Goal: Task Accomplishment & Management: Manage account settings

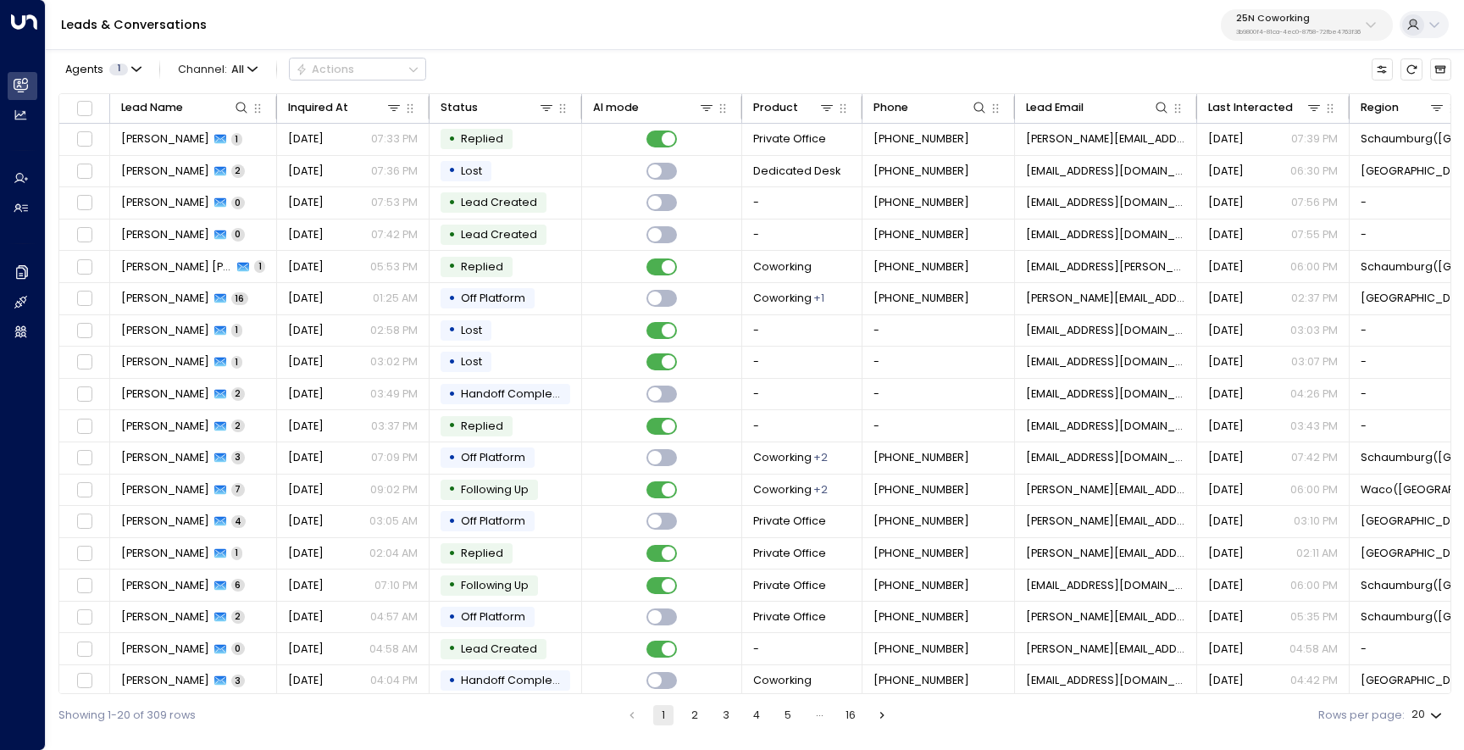
click at [1273, 16] on p "25N Coworking" at bounding box center [1298, 19] width 125 height 10
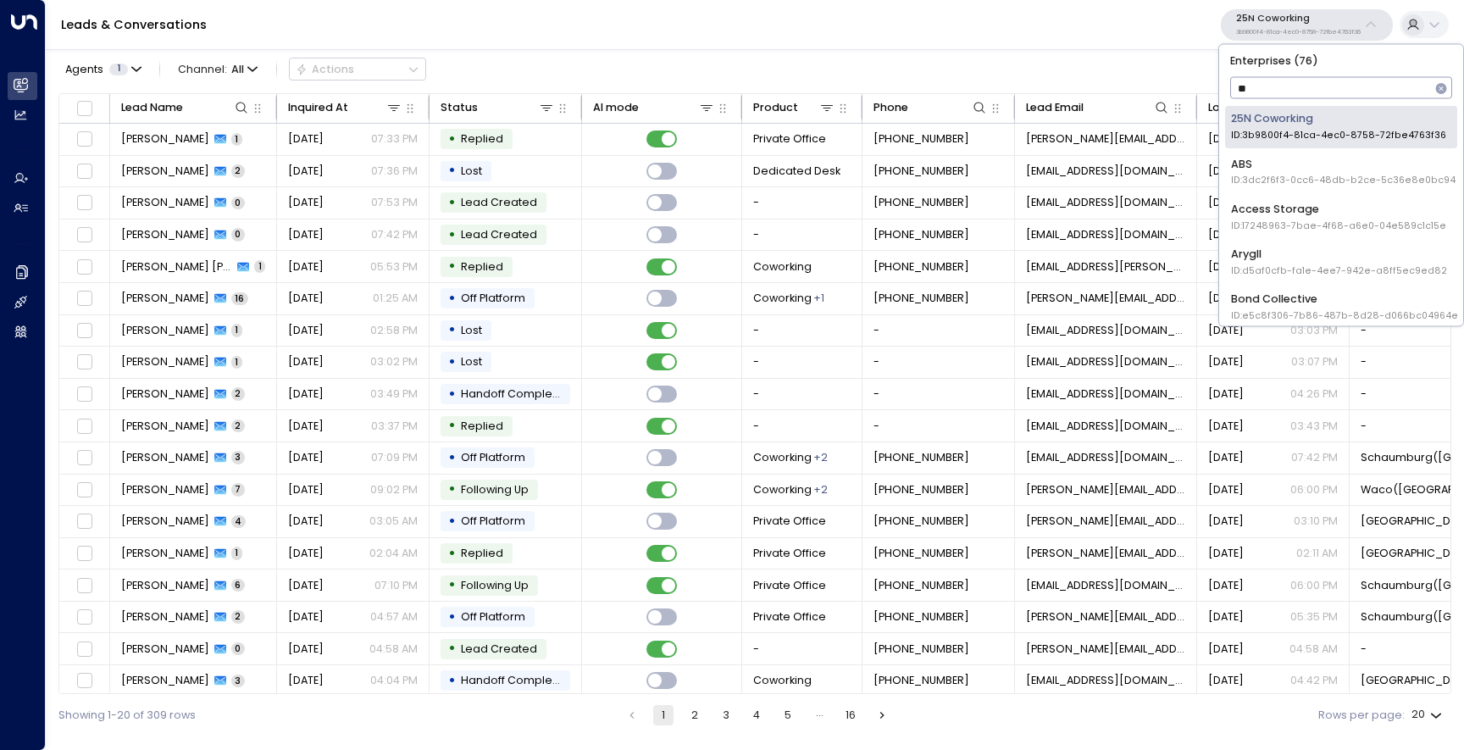
type input "***"
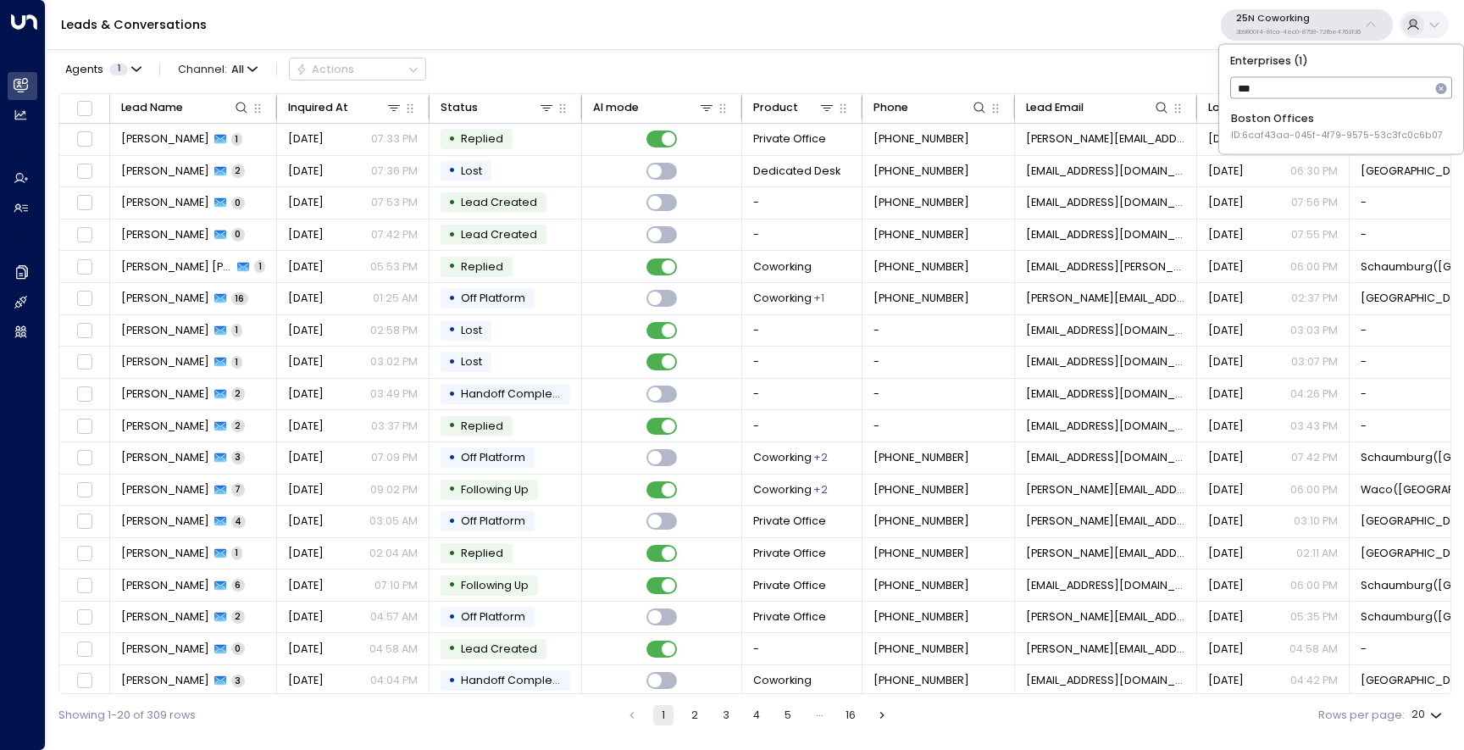
click at [1289, 120] on div "Boston Offices ID: 6caf43aa-045f-4f79-9575-53c3fc0c6b07" at bounding box center [1337, 126] width 212 height 31
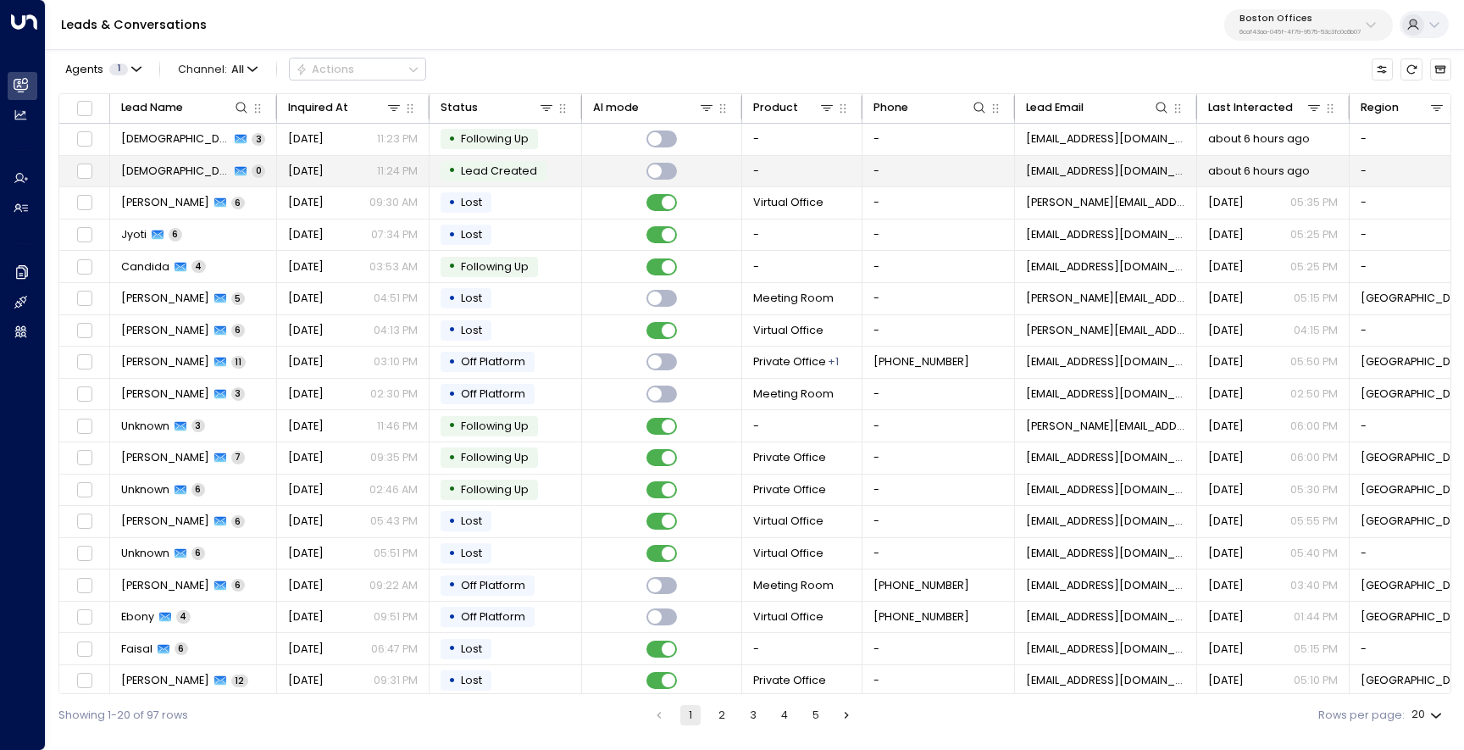
click at [128, 160] on td "[DEMOGRAPHIC_DATA] 0" at bounding box center [193, 171] width 167 height 31
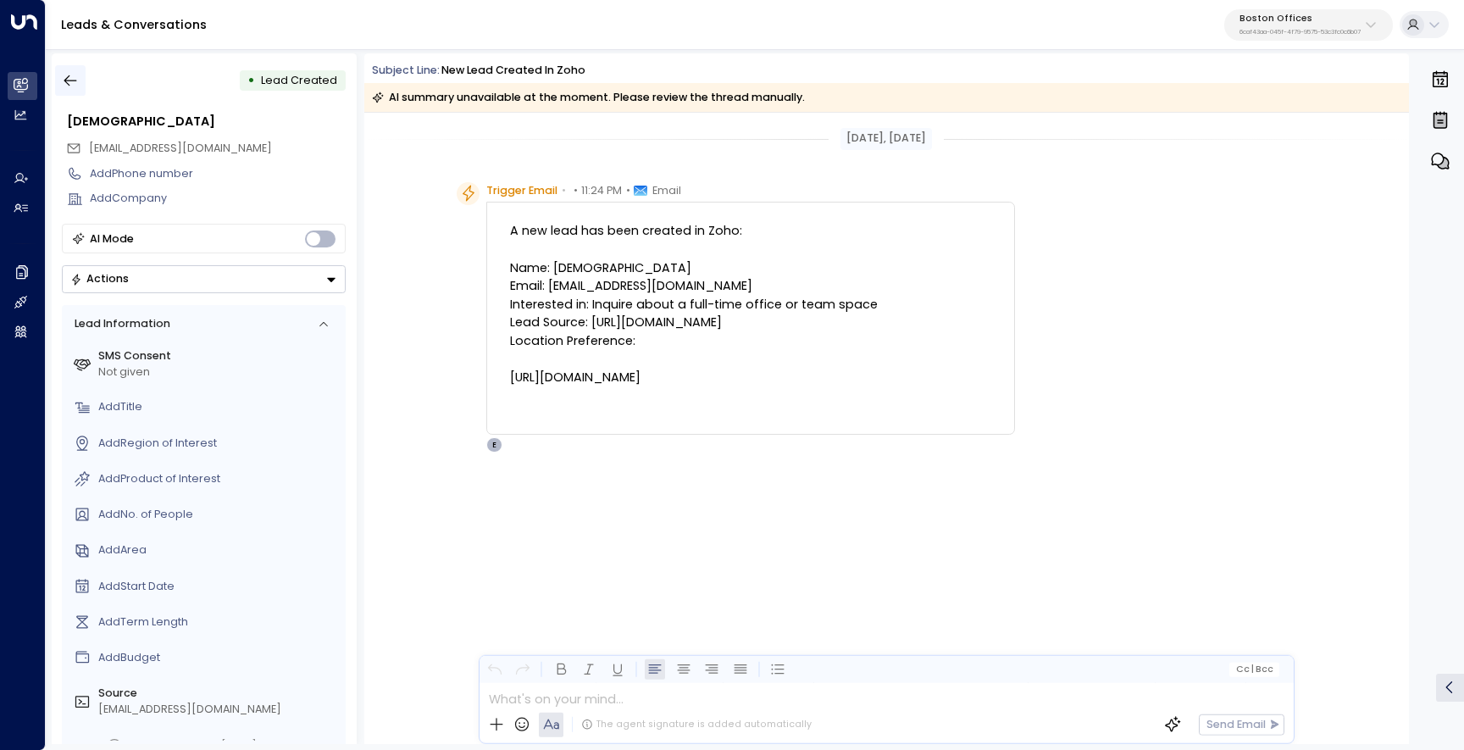
click at [84, 81] on button "button" at bounding box center [70, 80] width 30 height 30
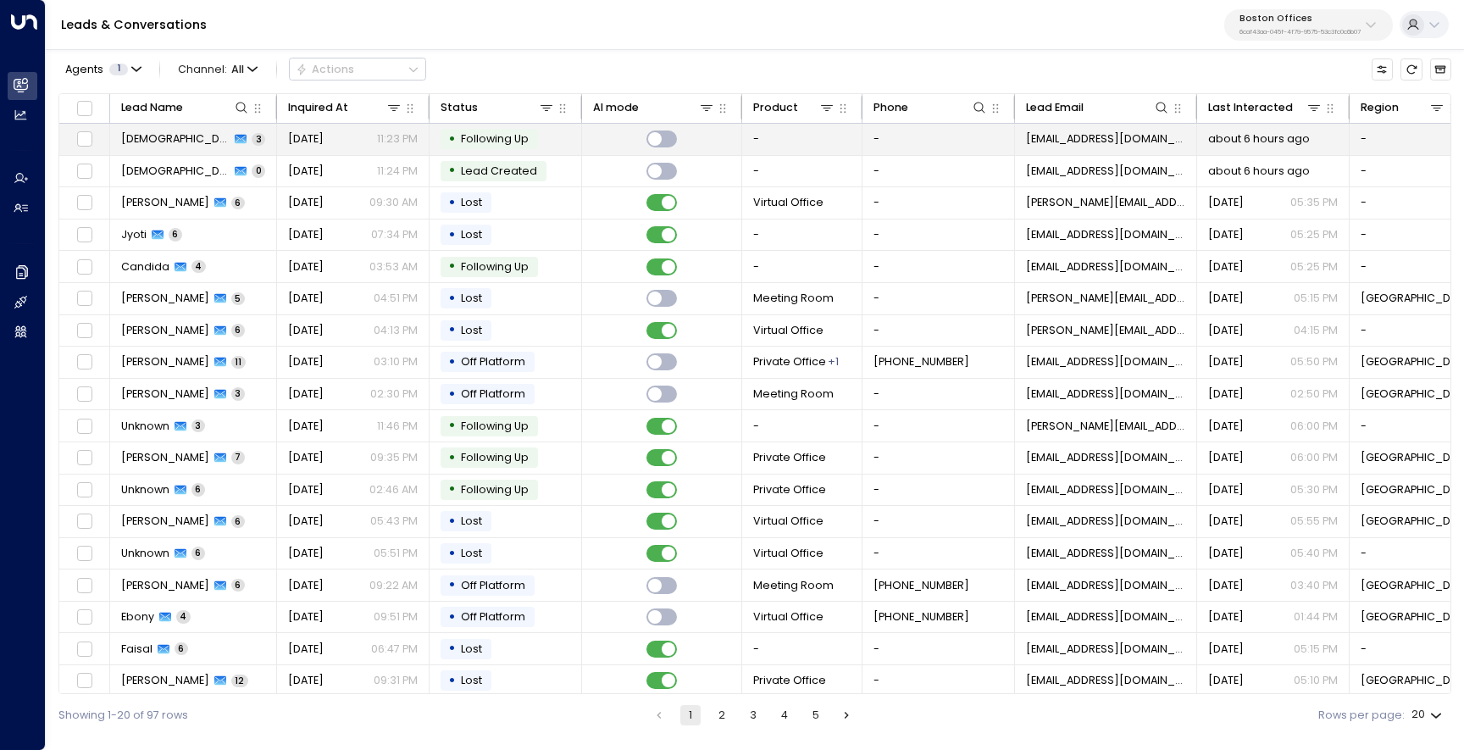
click at [132, 132] on span "[DEMOGRAPHIC_DATA]" at bounding box center [175, 138] width 109 height 15
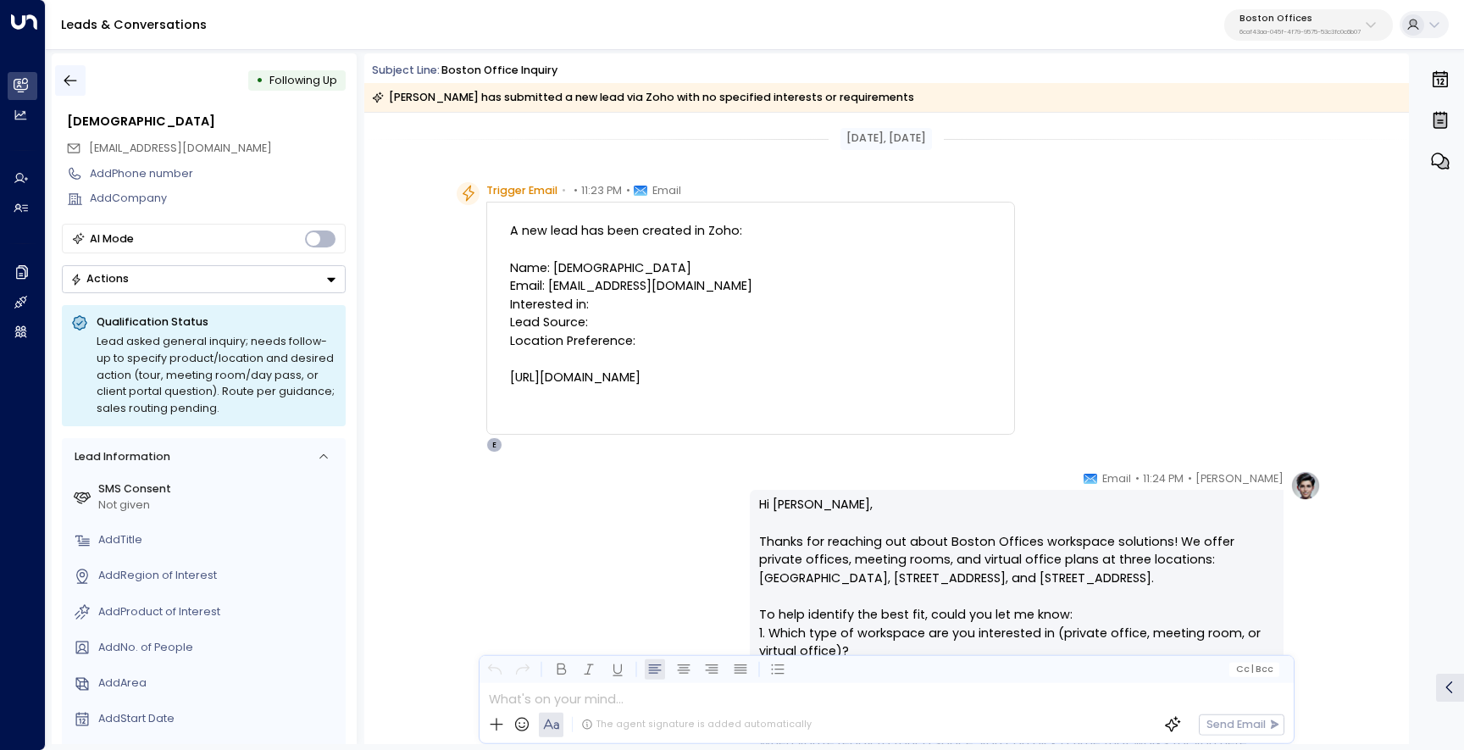
click at [69, 83] on icon "button" at bounding box center [70, 80] width 17 height 17
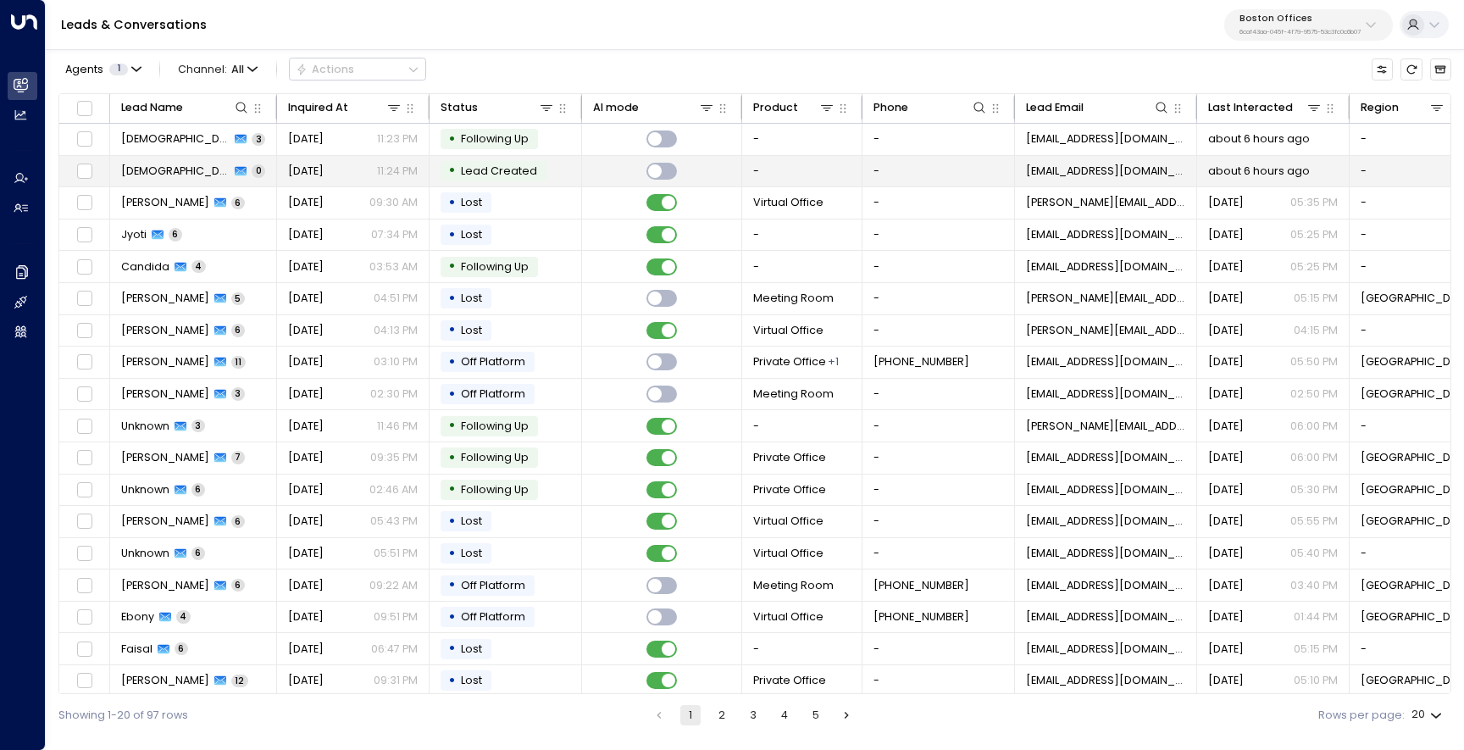
click at [141, 177] on span "[DEMOGRAPHIC_DATA]" at bounding box center [175, 171] width 109 height 15
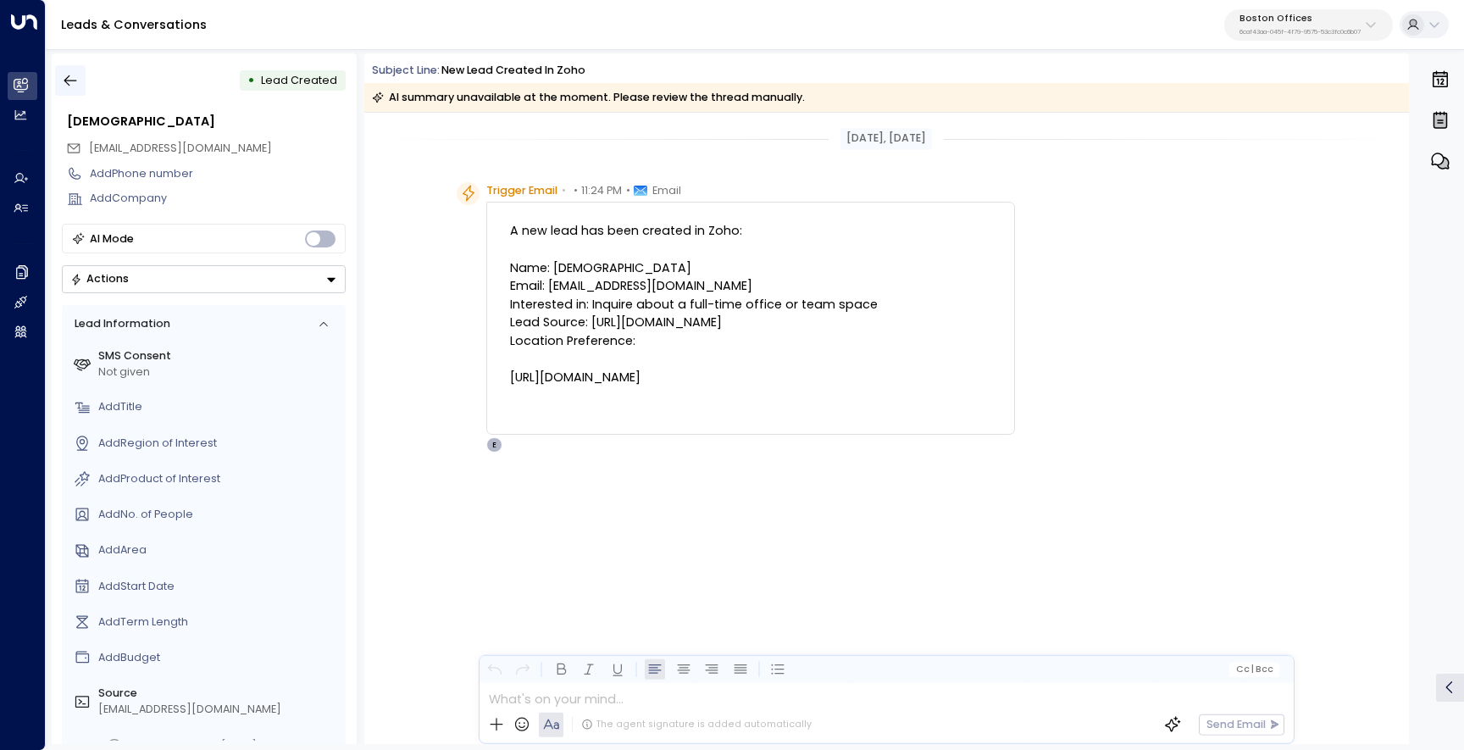
click at [75, 87] on icon "button" at bounding box center [70, 80] width 17 height 17
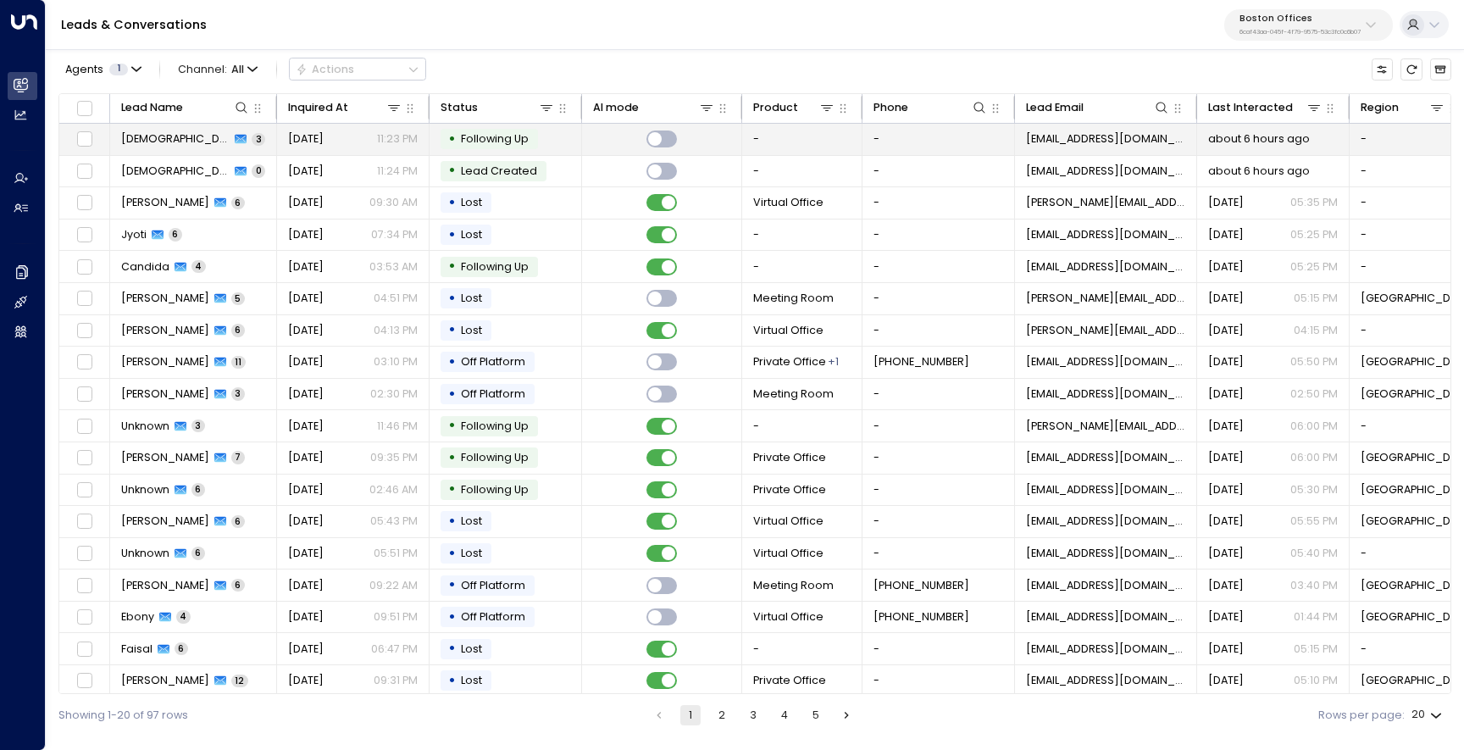
click at [153, 138] on span "[DEMOGRAPHIC_DATA]" at bounding box center [175, 138] width 109 height 15
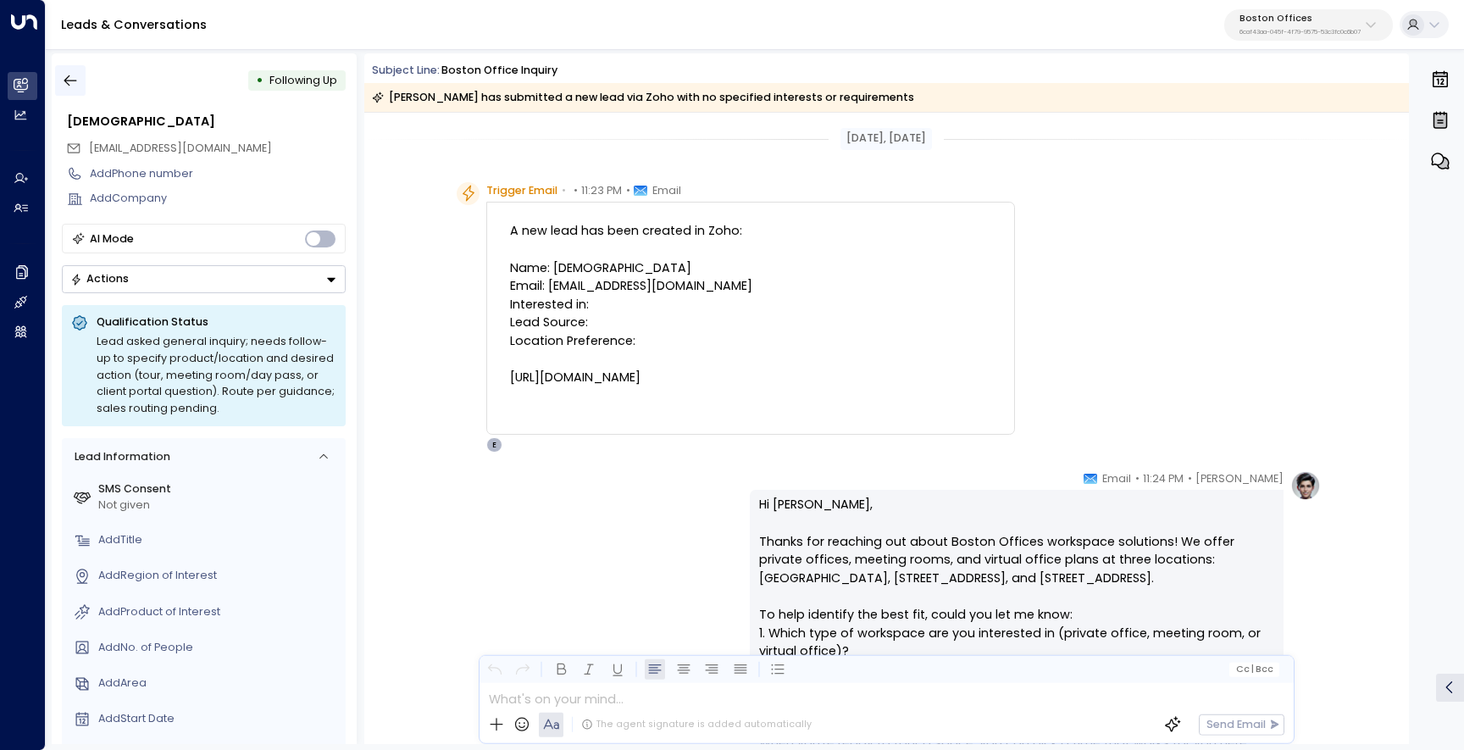
click at [73, 78] on icon "button" at bounding box center [70, 80] width 17 height 17
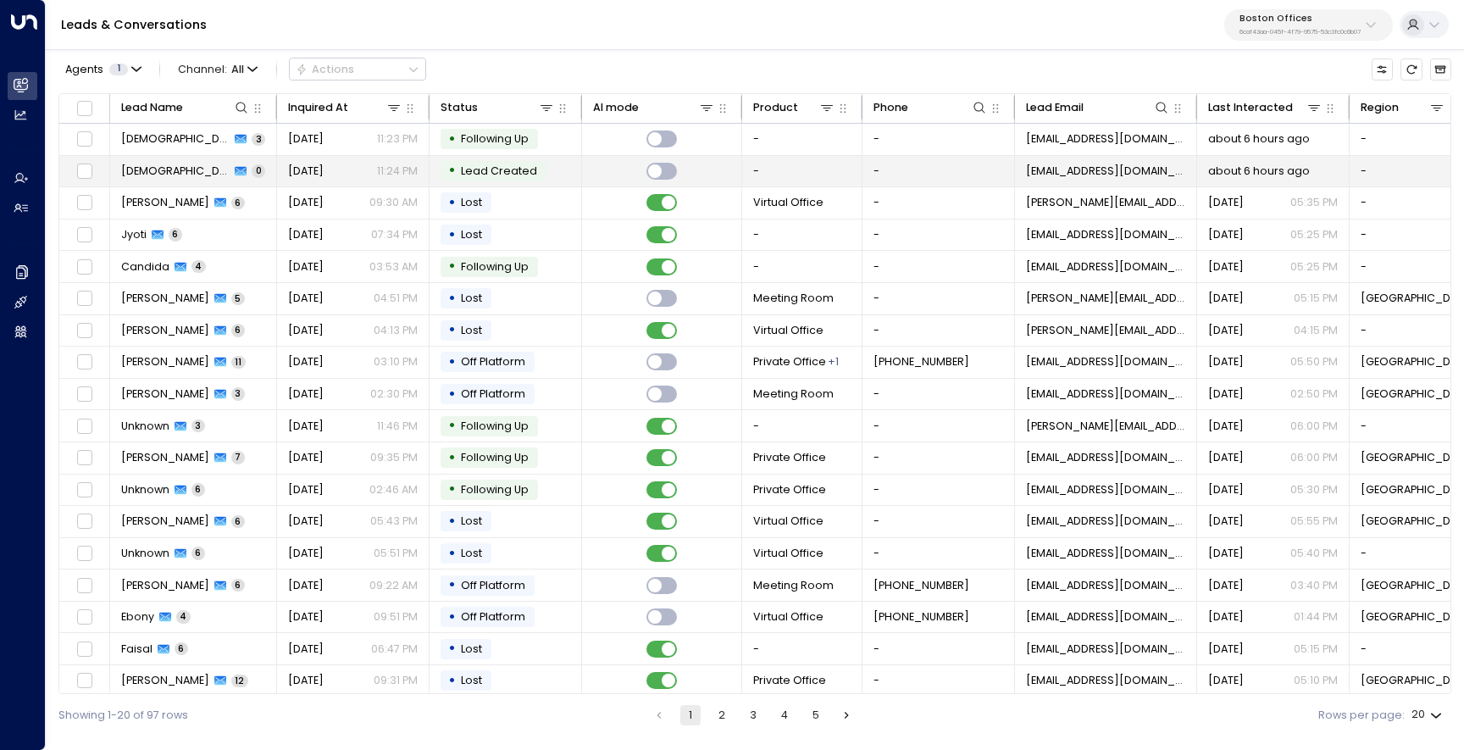
click at [143, 175] on span "[DEMOGRAPHIC_DATA]" at bounding box center [175, 171] width 109 height 15
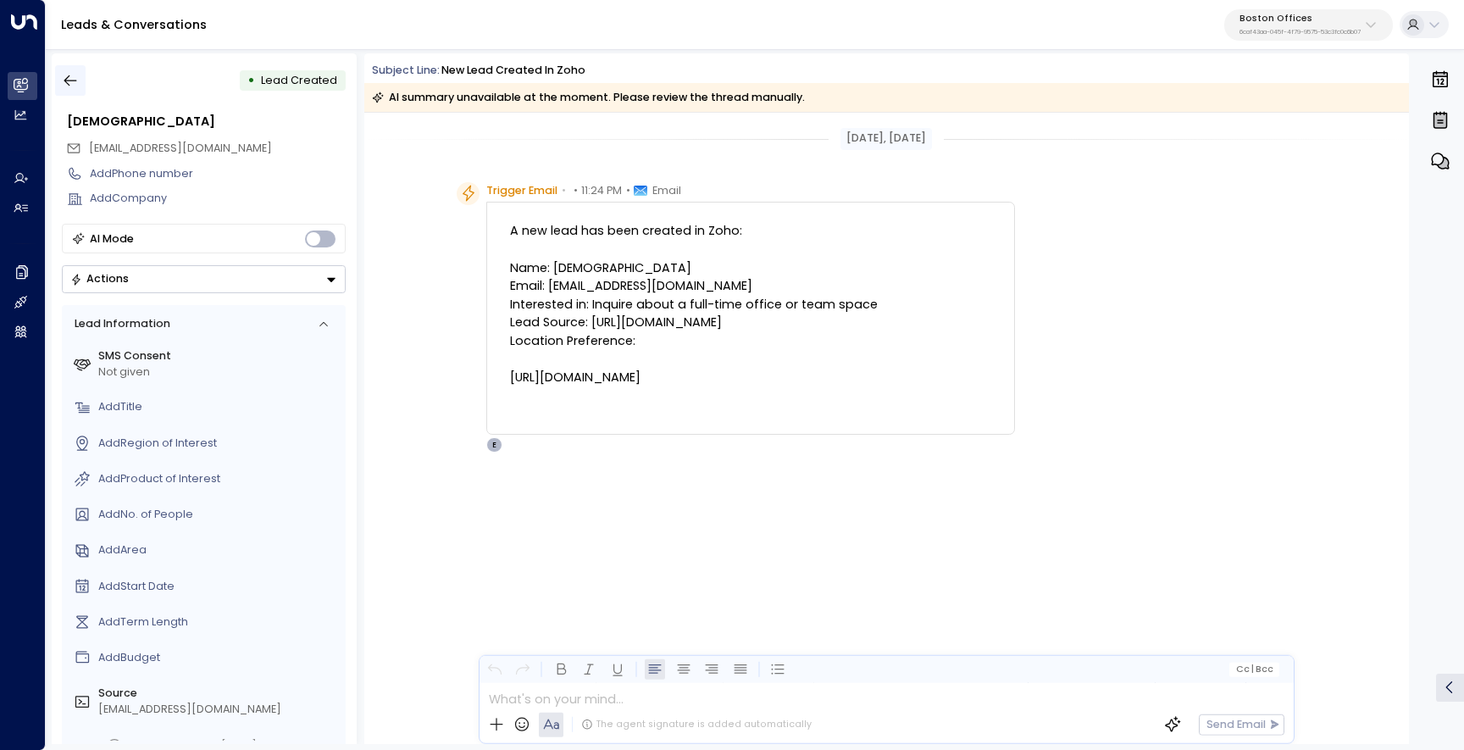
click at [60, 83] on button "button" at bounding box center [70, 80] width 30 height 30
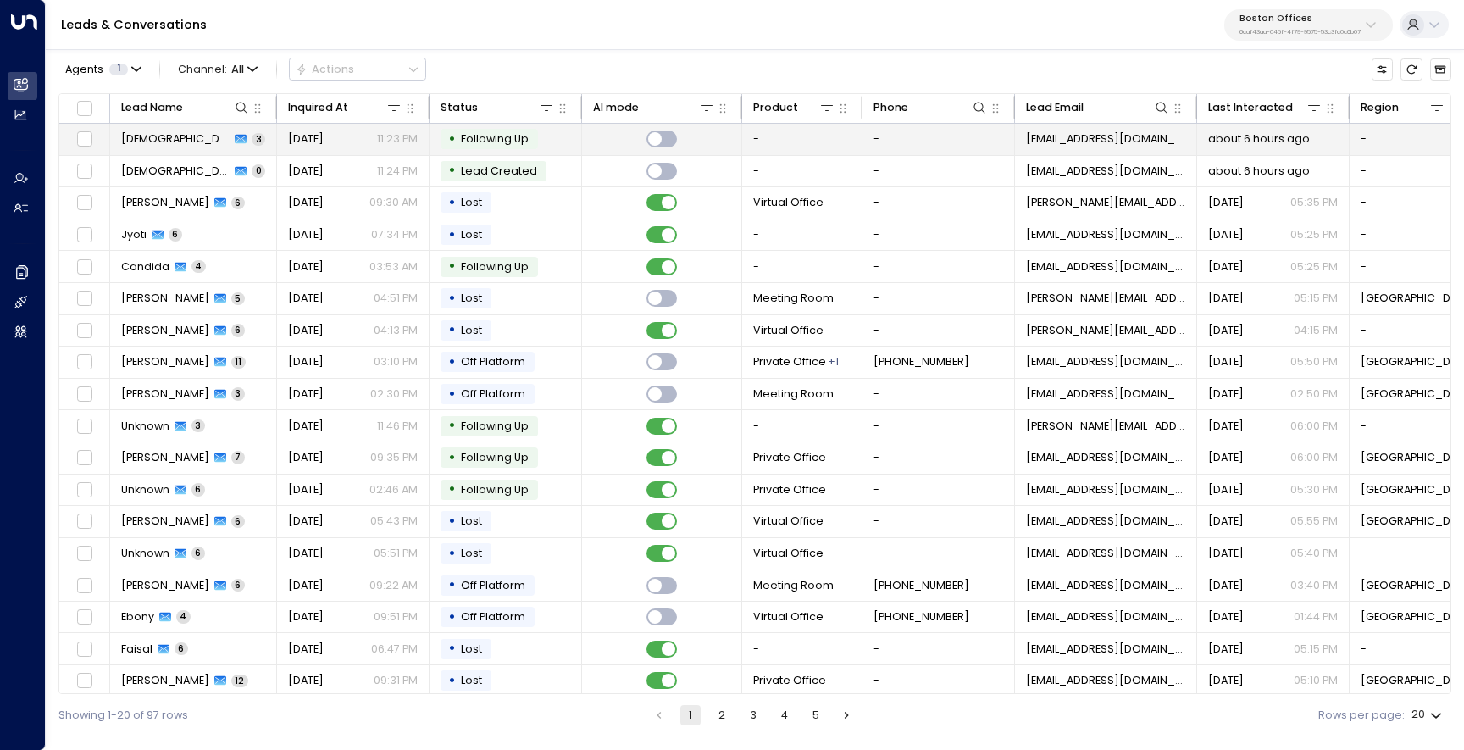
click at [144, 136] on span "[DEMOGRAPHIC_DATA]" at bounding box center [175, 138] width 109 height 15
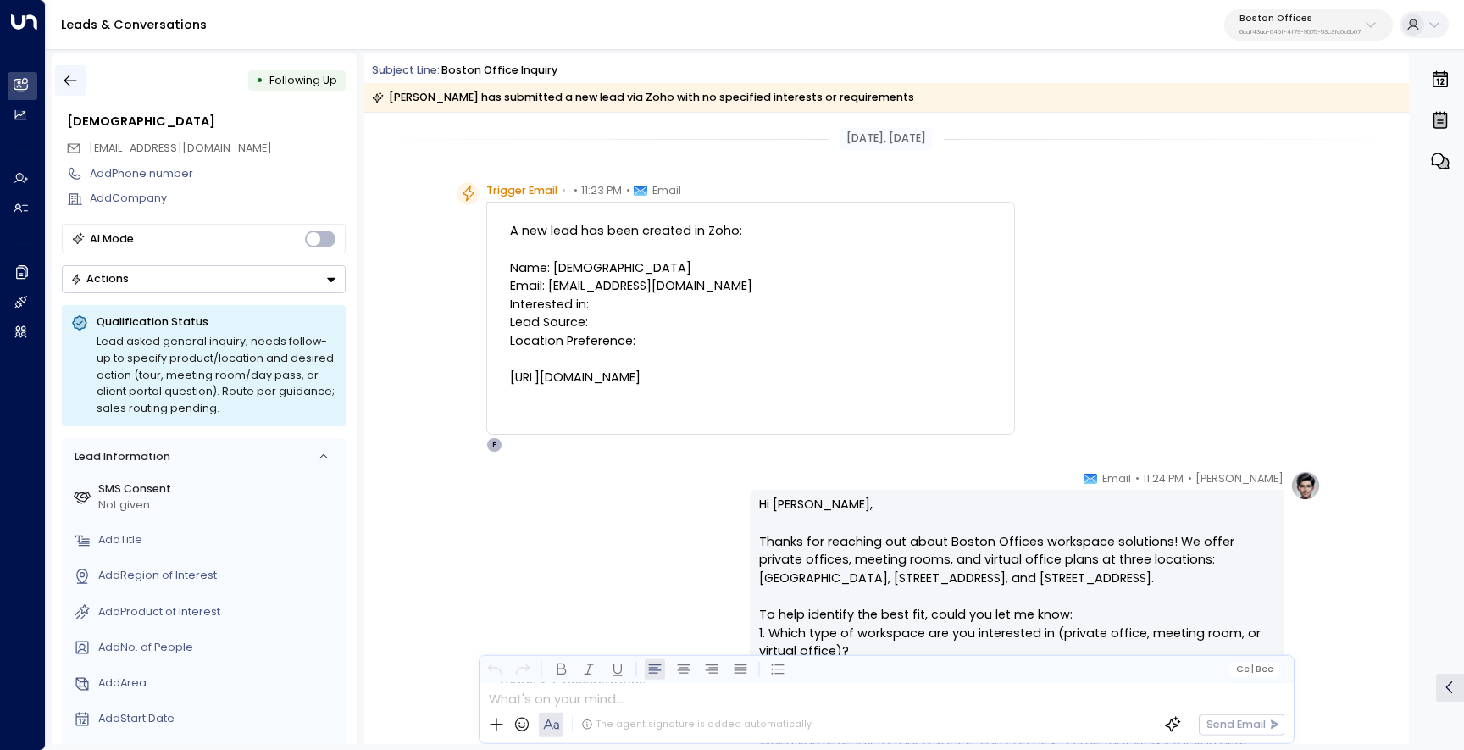
click at [83, 79] on button "button" at bounding box center [70, 80] width 30 height 30
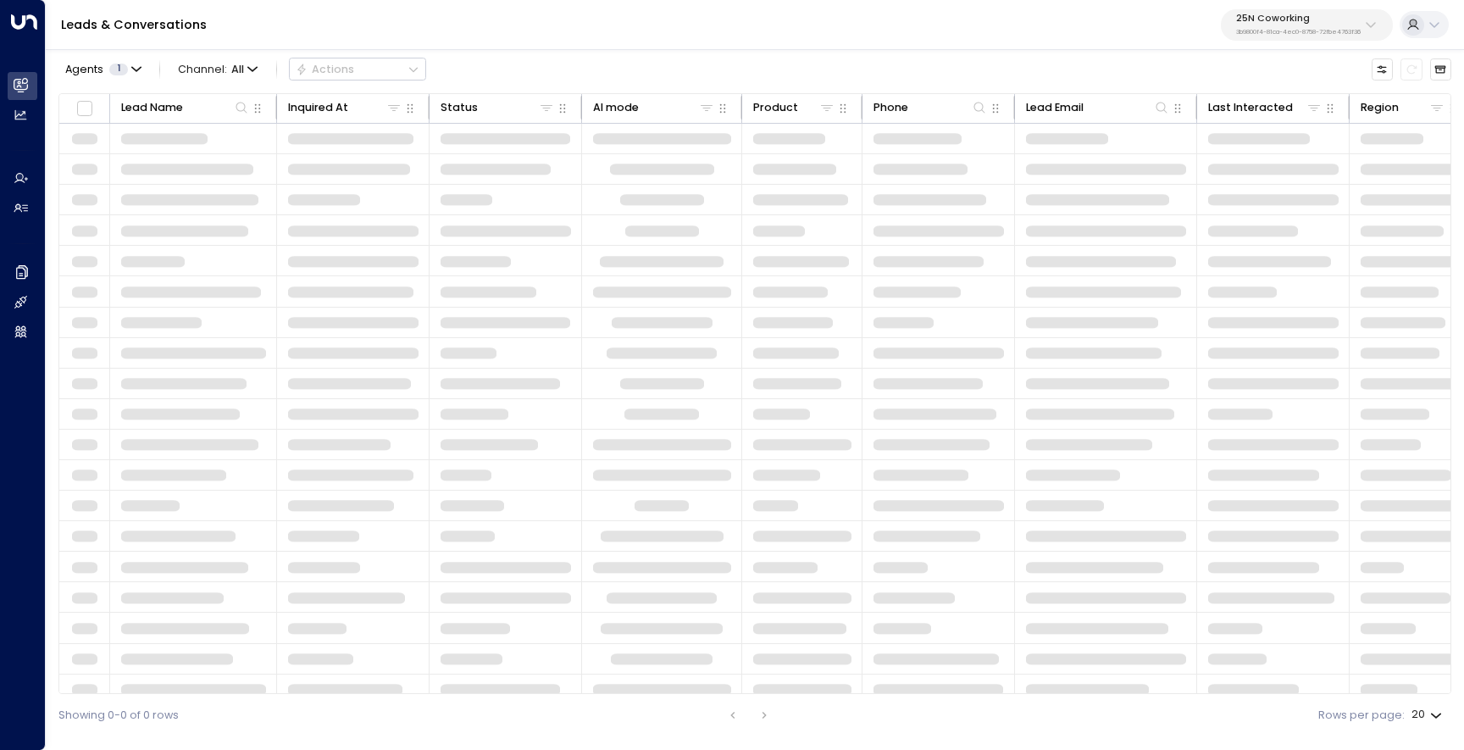
click at [1239, 45] on div "Leads & Conversations 25N Coworking 3b9800f4-81ca-4ec0-8758-72fbe4763f36" at bounding box center [755, 25] width 1418 height 50
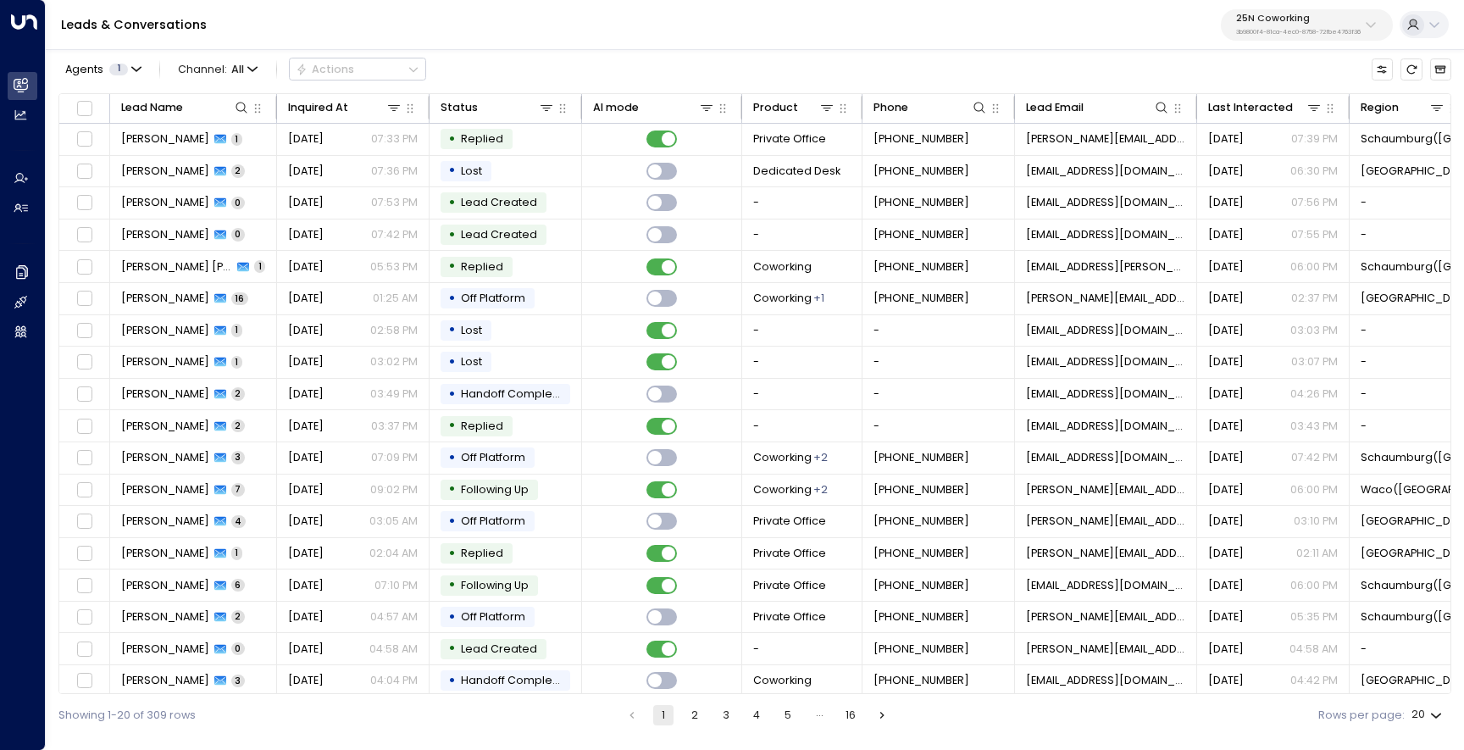
click at [1264, 24] on p "25N Coworking" at bounding box center [1298, 19] width 125 height 10
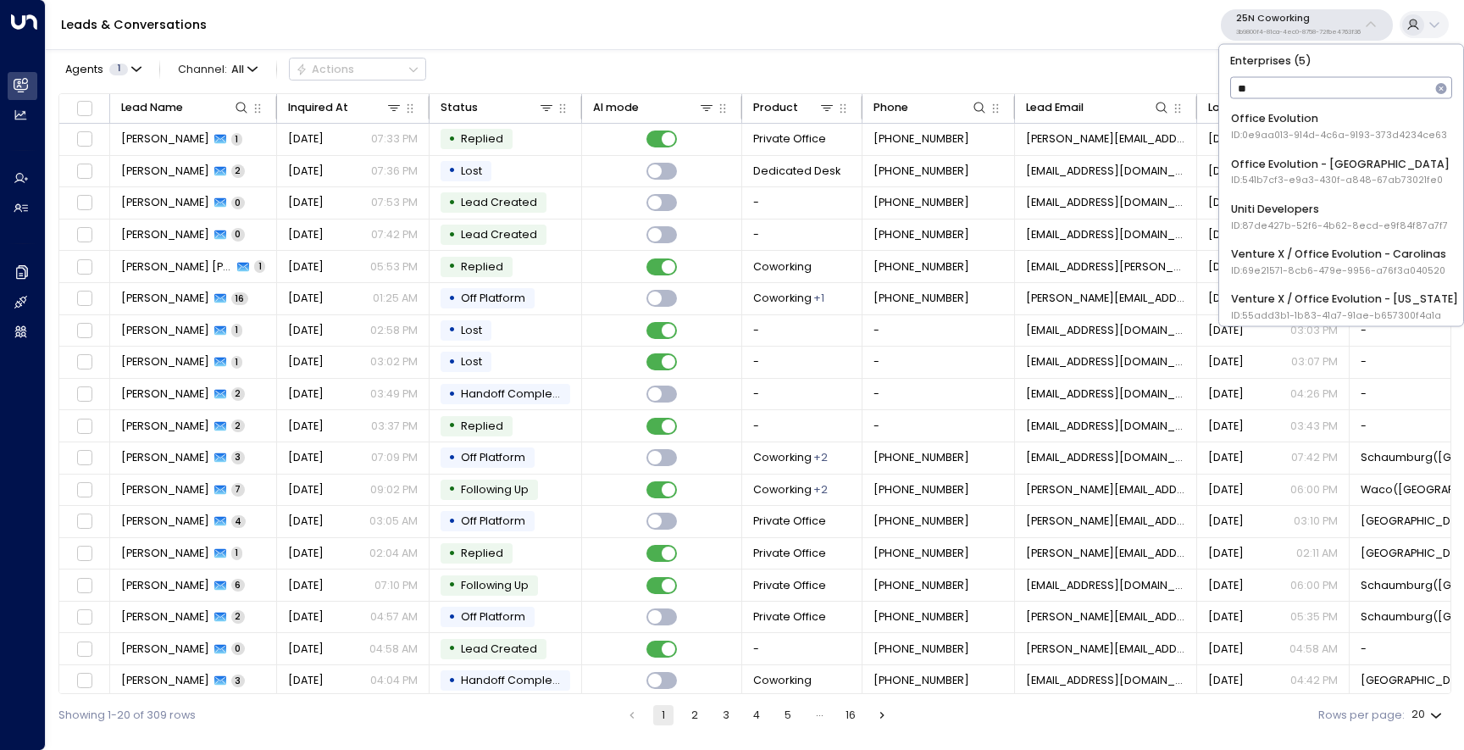
type input "*"
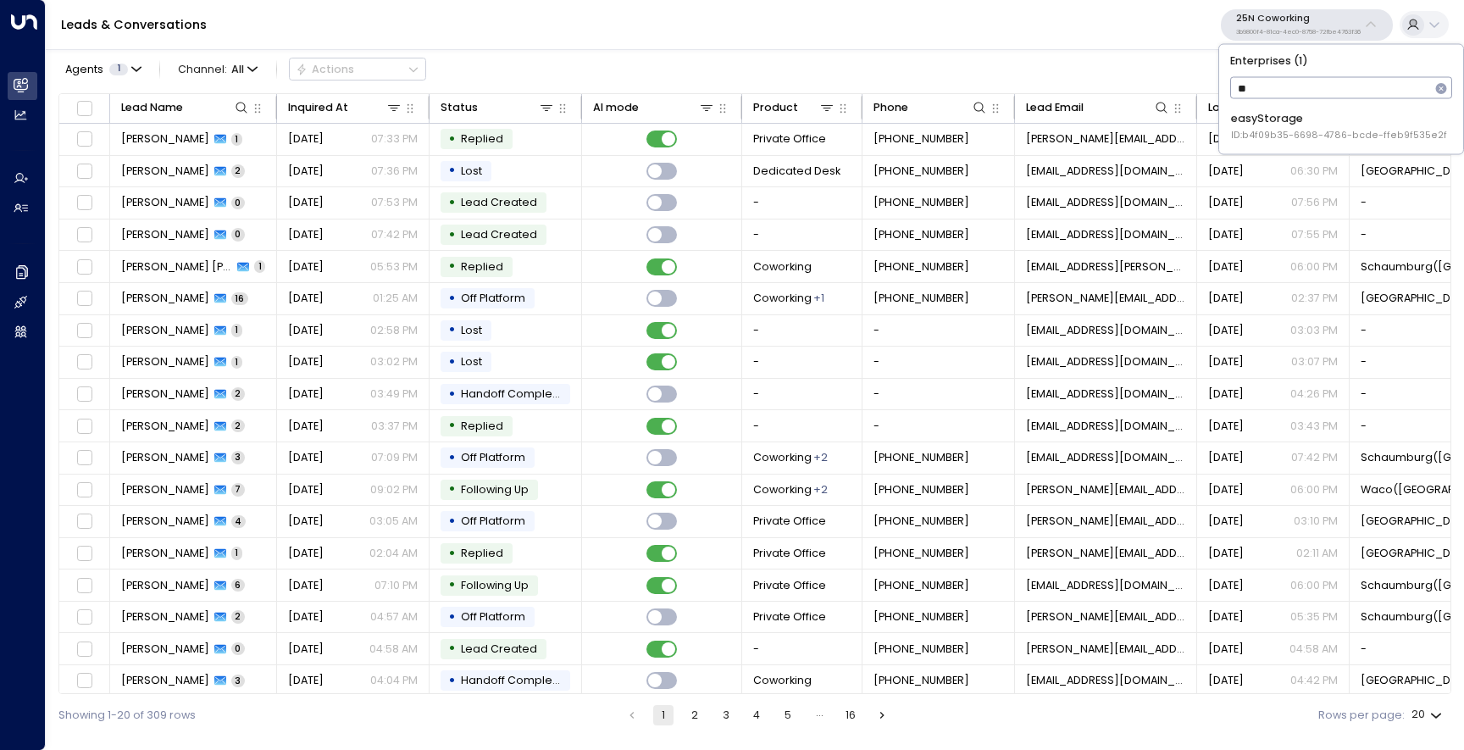
type input "***"
click at [1248, 137] on span "ID: b4f09b35-6698-4786-bcde-ffeb9f535e2f" at bounding box center [1339, 136] width 216 height 14
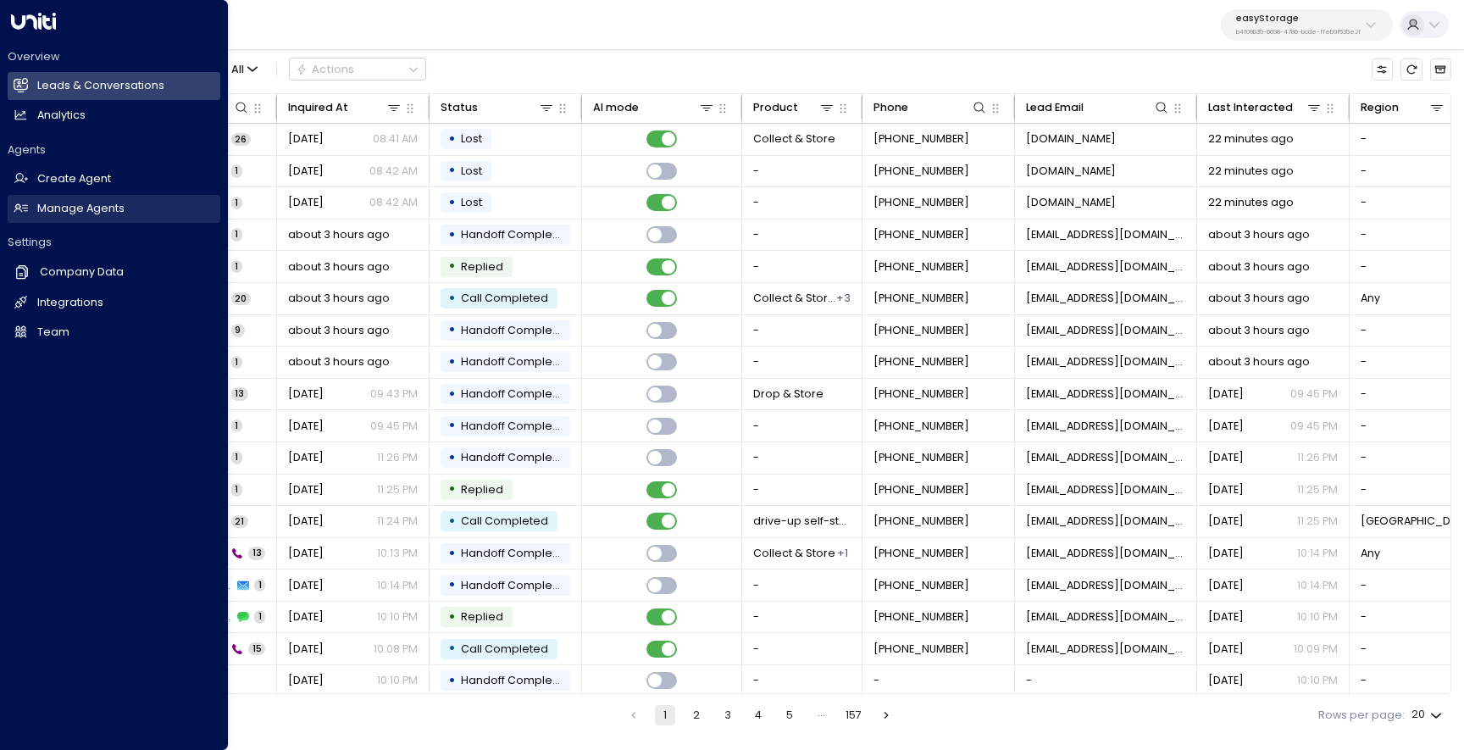
click at [69, 213] on h2 "Manage Agents" at bounding box center [80, 209] width 87 height 16
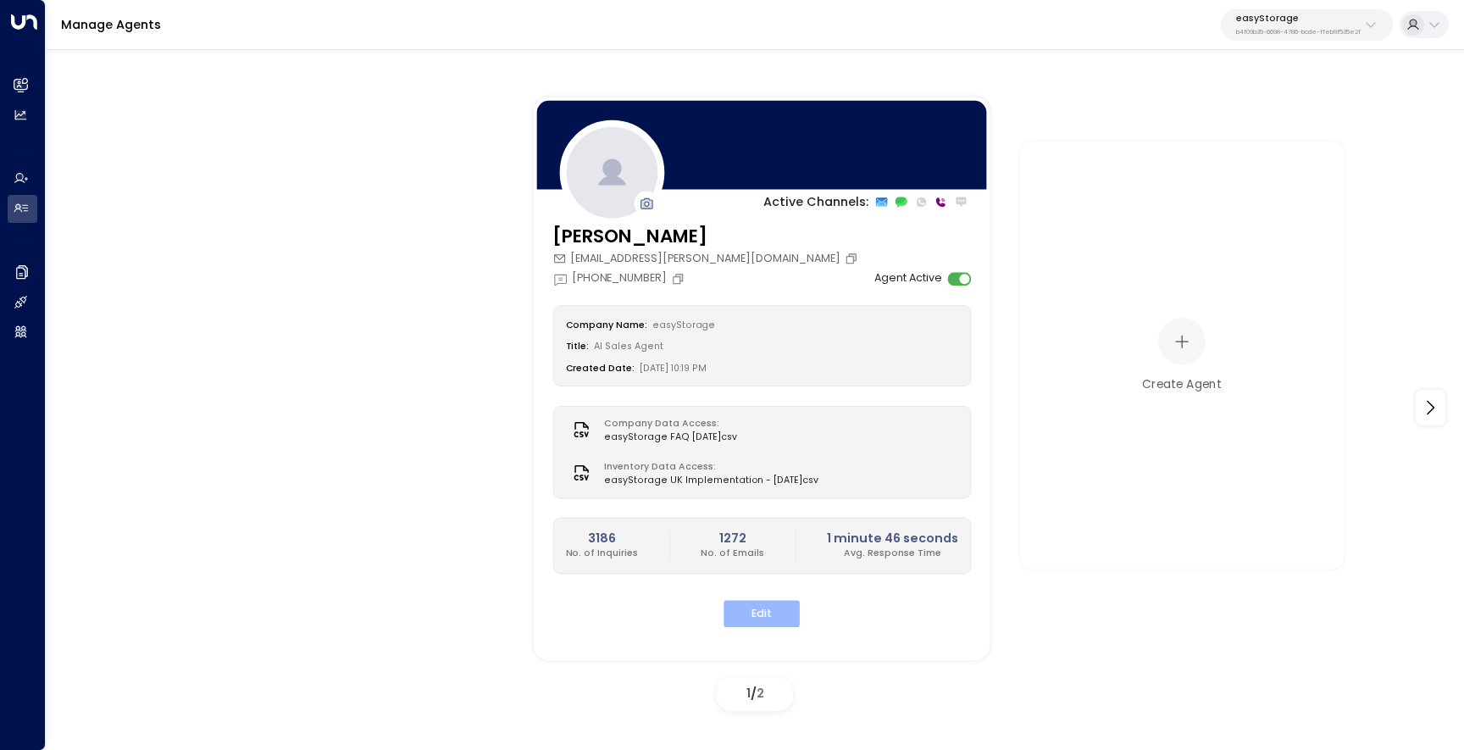
click at [770, 610] on button "Edit" at bounding box center [761, 614] width 76 height 26
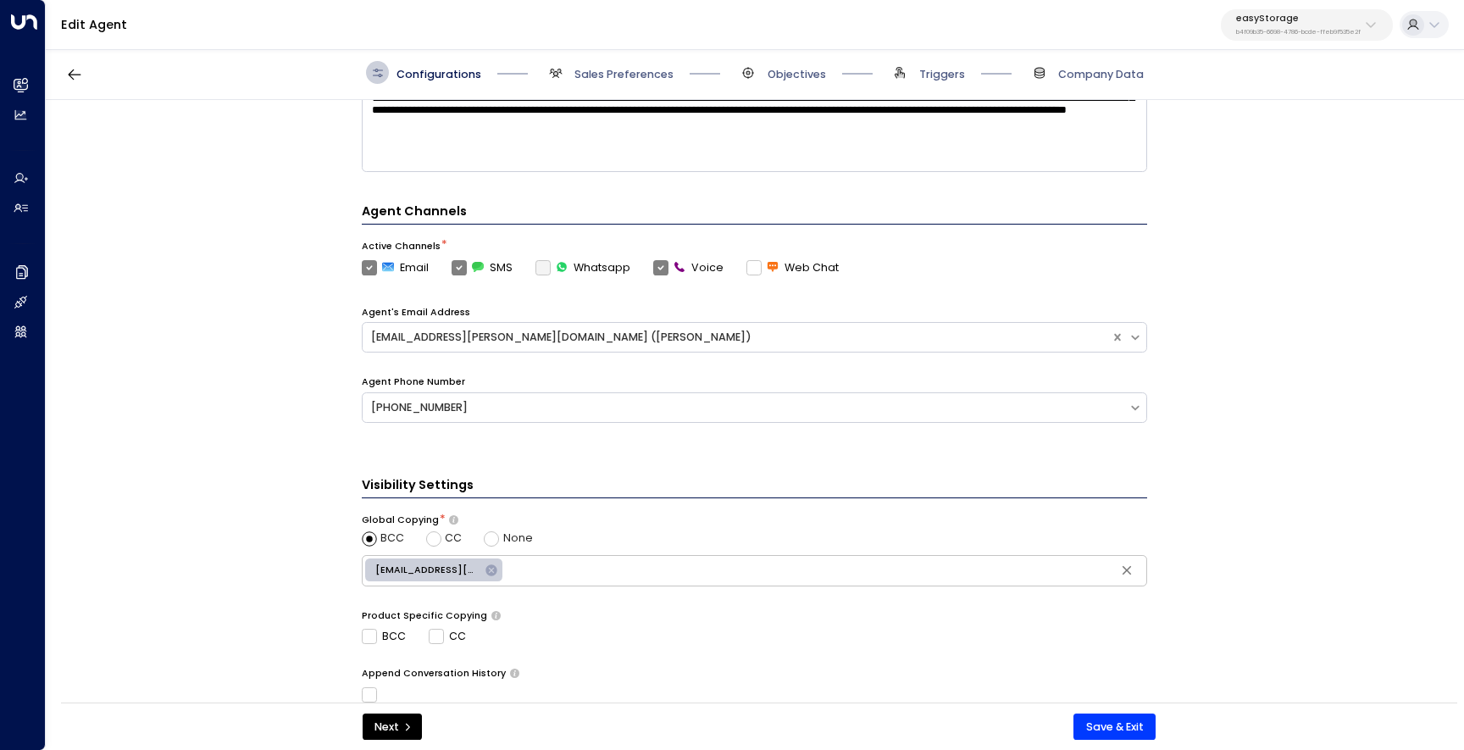
scroll to position [483, 0]
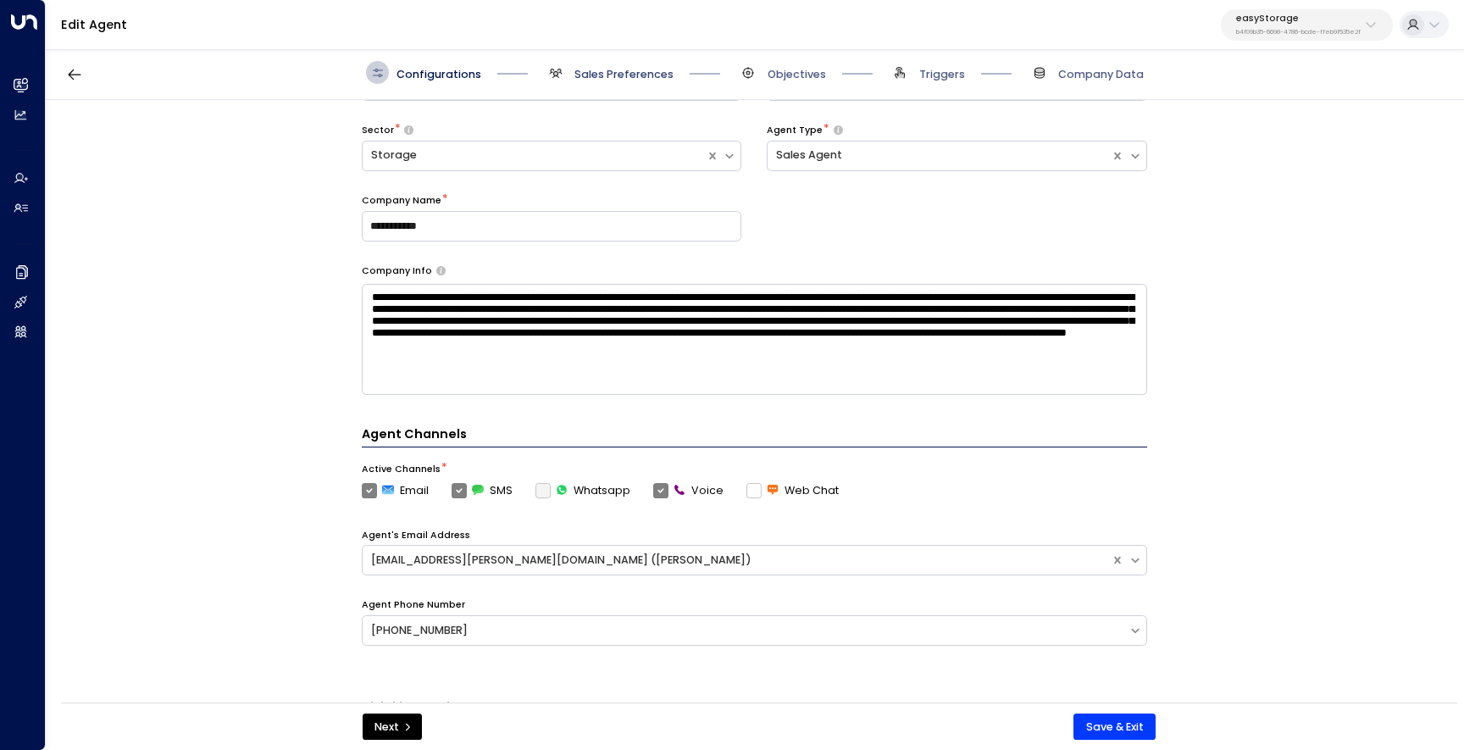
click at [624, 79] on span "Sales Preferences" at bounding box center [623, 74] width 99 height 15
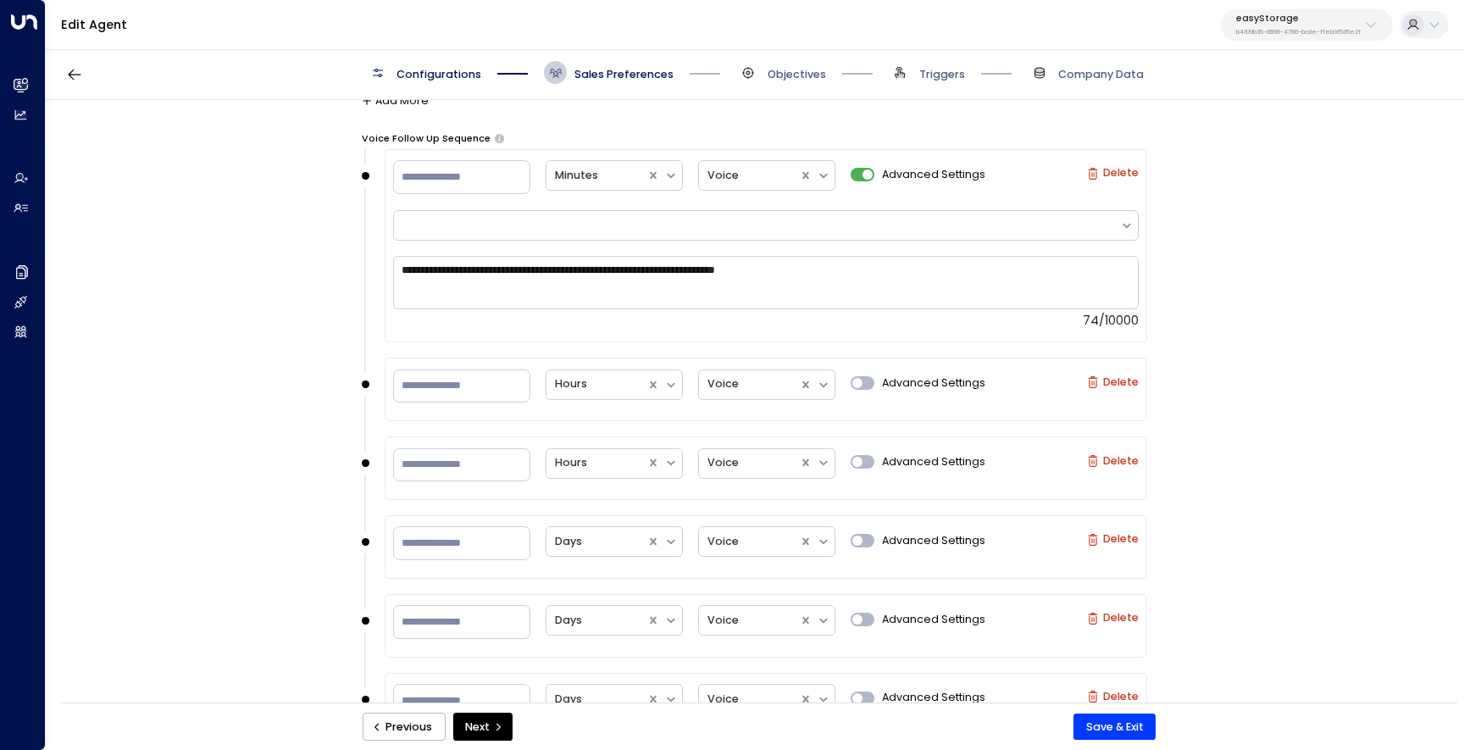
scroll to position [2251, 0]
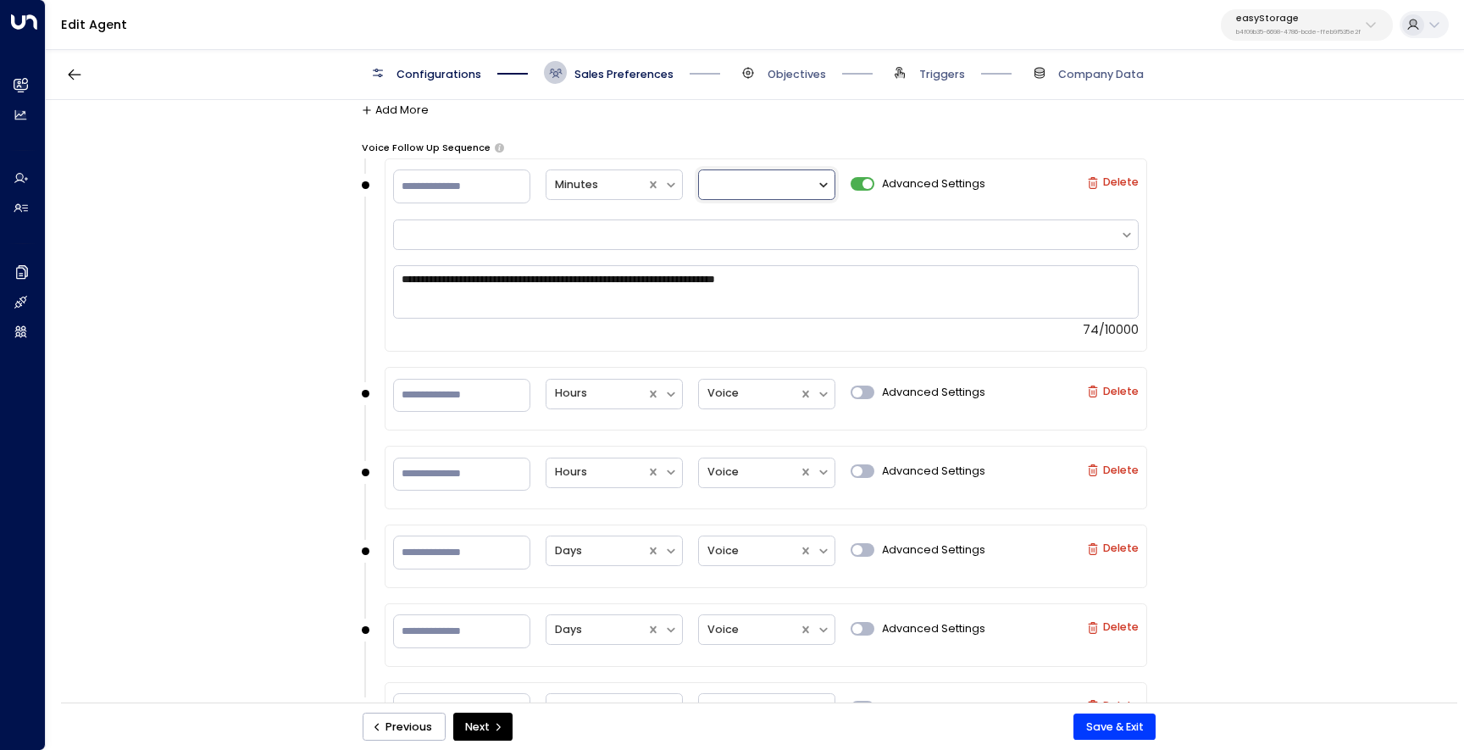
click at [818, 179] on icon at bounding box center [824, 185] width 14 height 14
click at [785, 260] on div "SMS" at bounding box center [766, 255] width 137 height 30
click at [1214, 364] on div "**********" at bounding box center [754, 406] width 1416 height 612
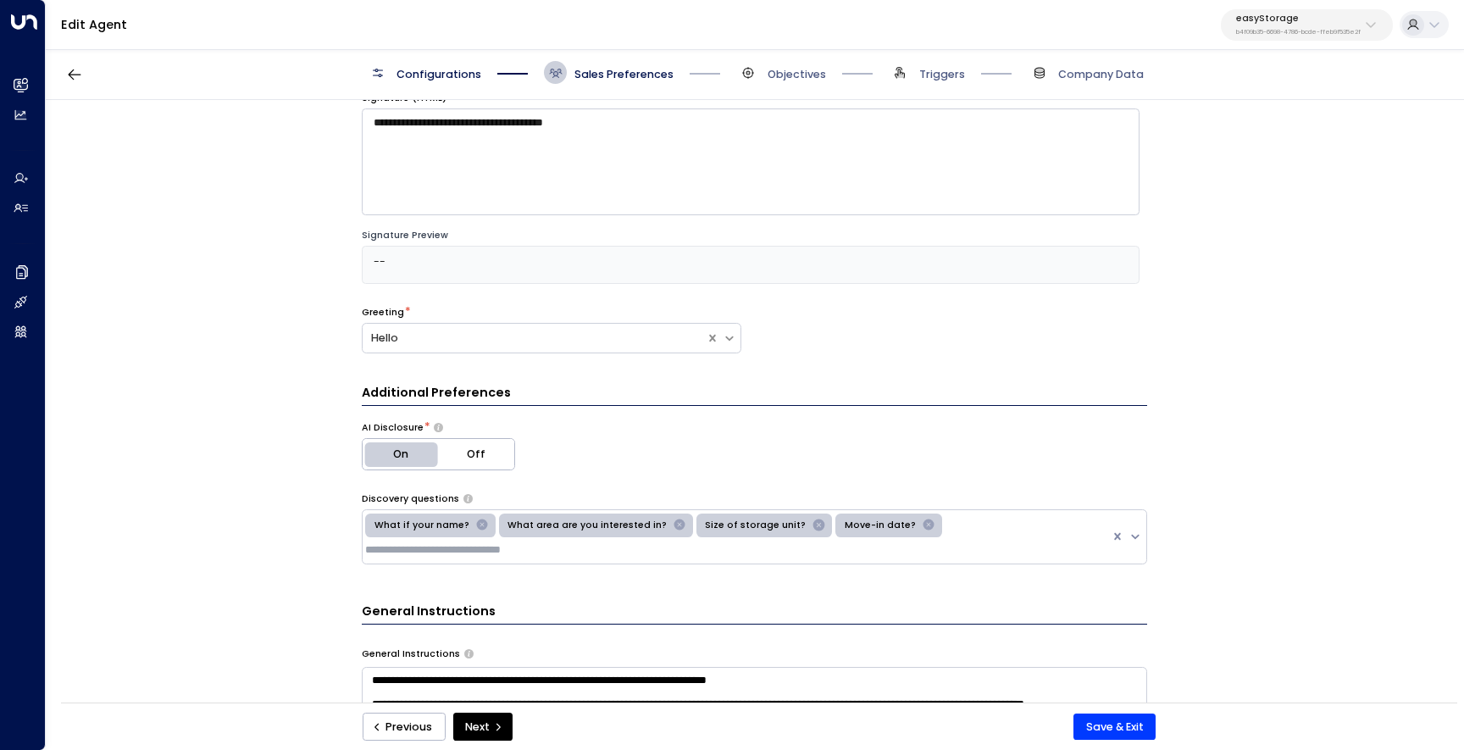
scroll to position [0, 0]
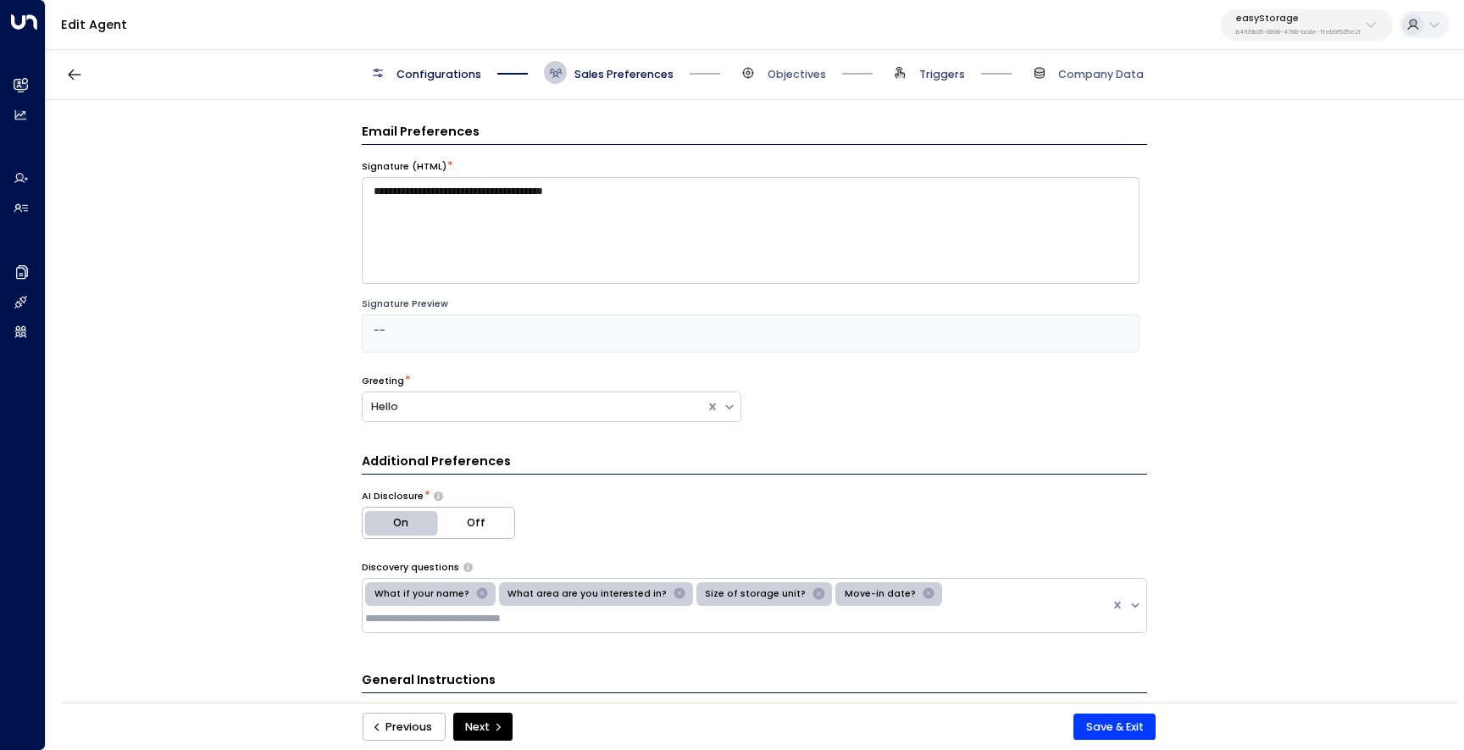
click at [956, 80] on span "Triggers" at bounding box center [942, 74] width 46 height 15
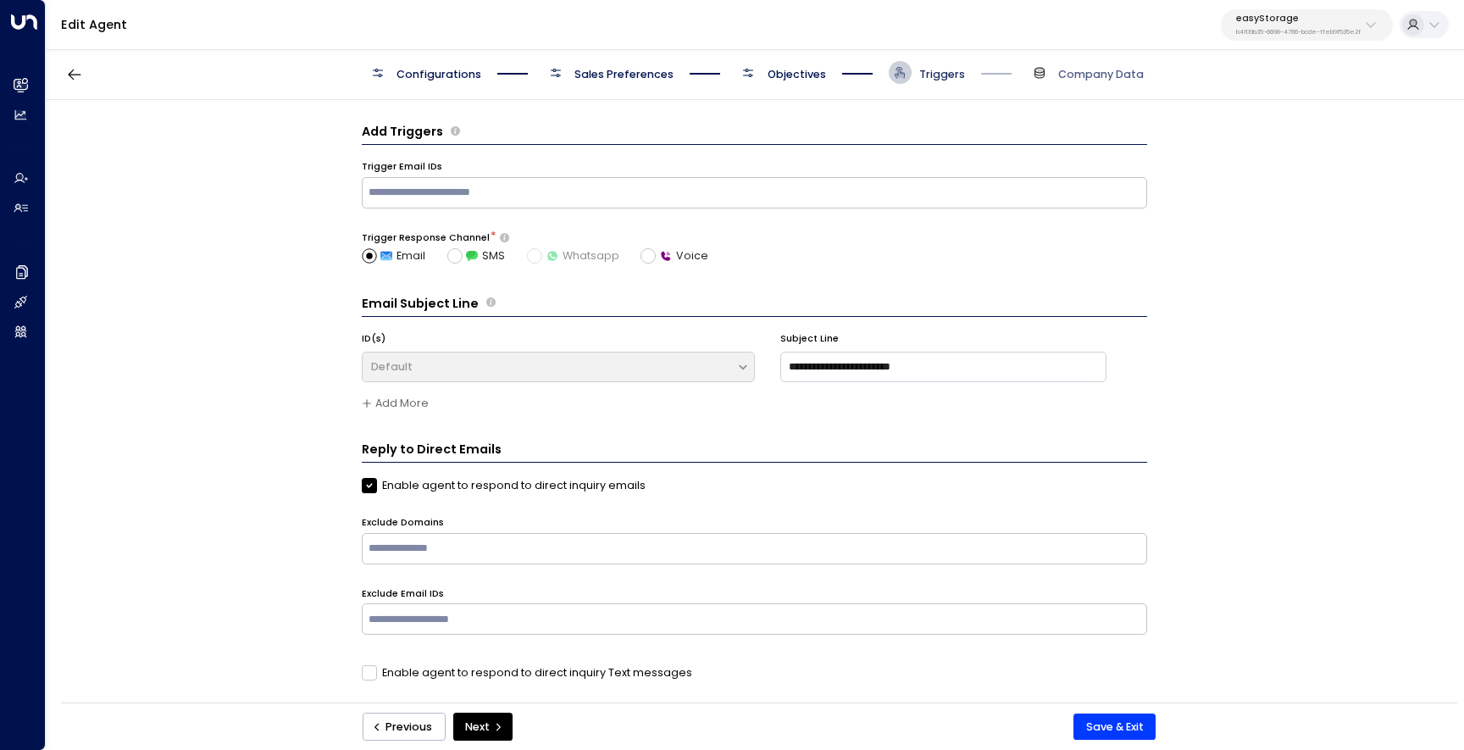
scroll to position [7, 0]
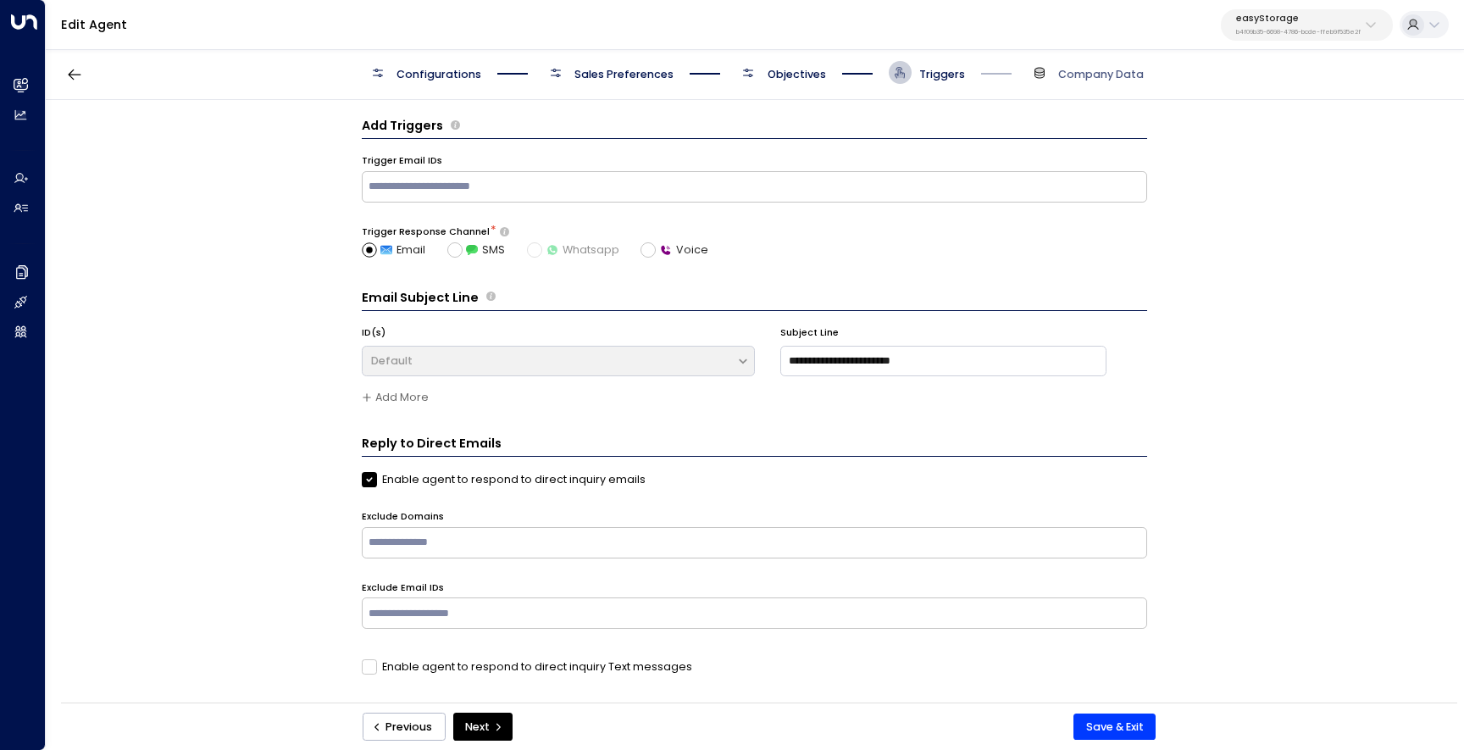
click at [707, 180] on input "text" at bounding box center [754, 187] width 778 height 24
paste input "**********"
type input "**********"
click at [1118, 720] on button "Save & Exit" at bounding box center [1114, 726] width 82 height 27
